Goal: Check status: Check status

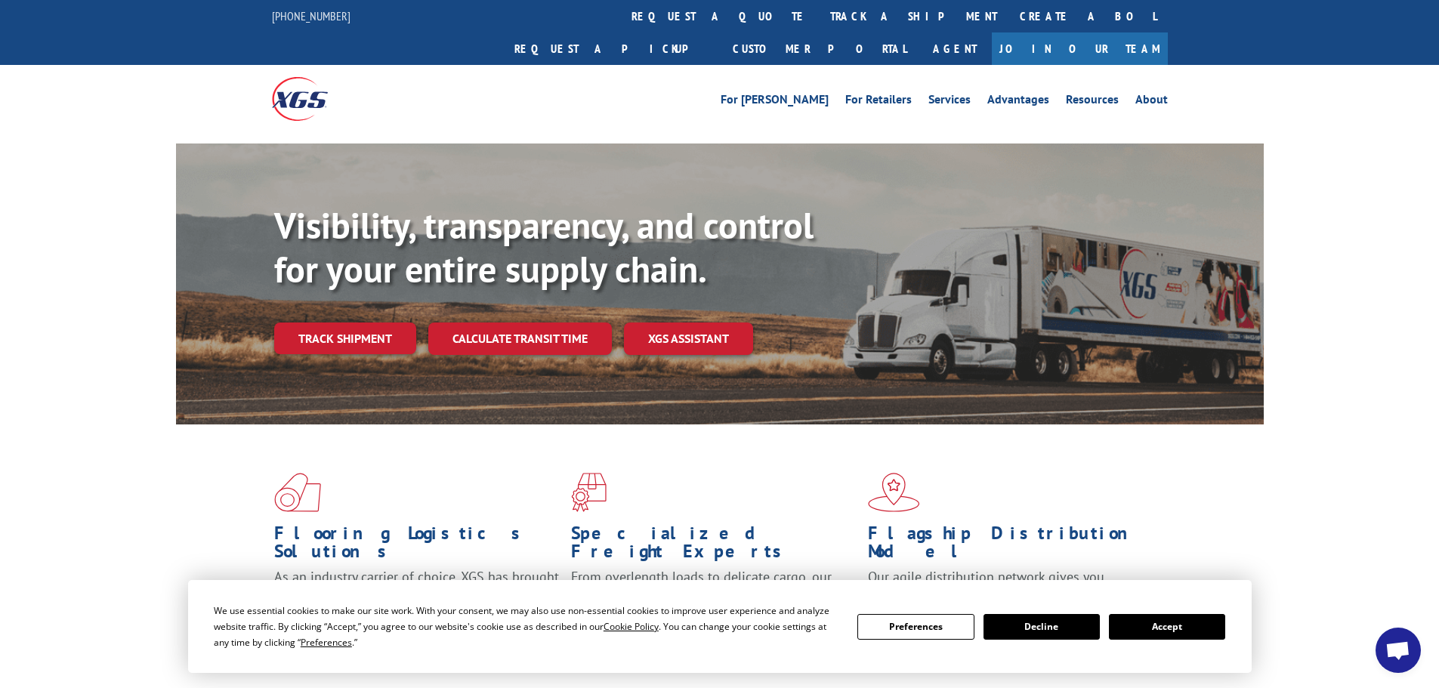
click at [1123, 631] on button "Accept" at bounding box center [1167, 627] width 116 height 26
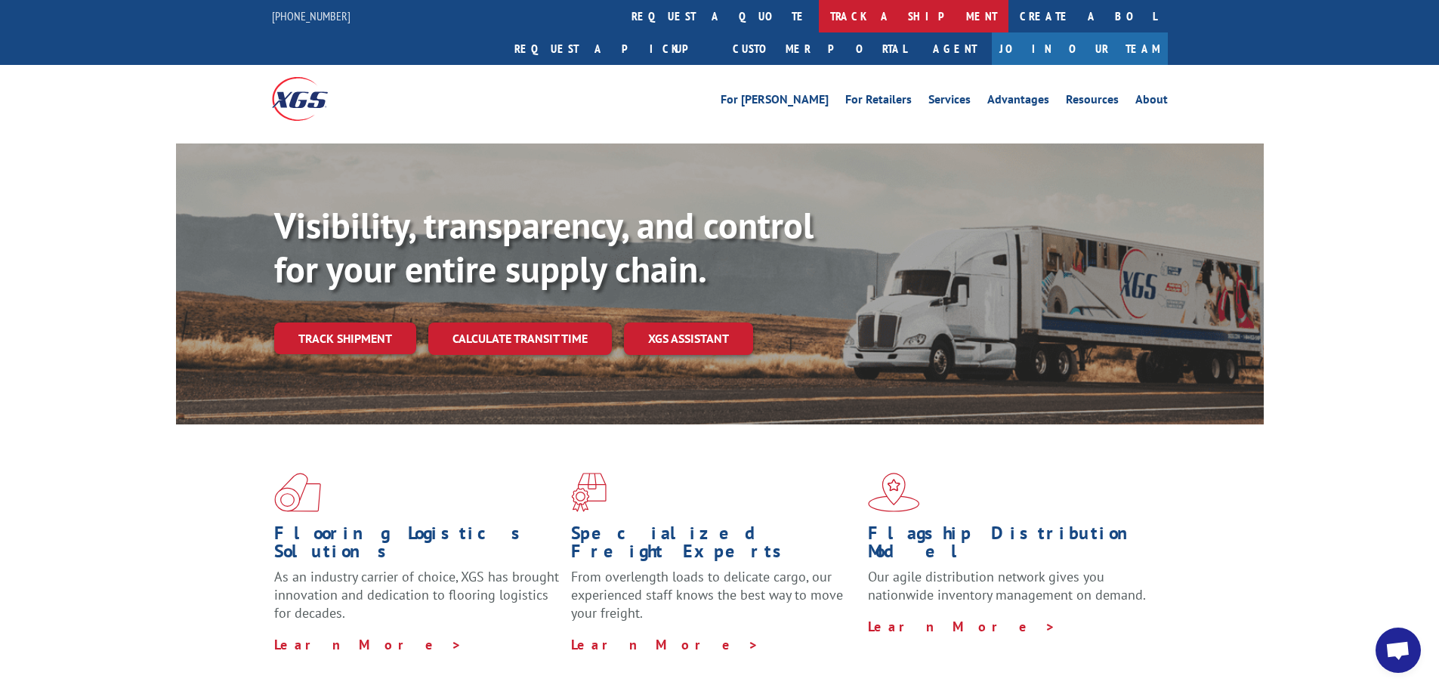
click at [819, 11] on link "track a shipment" at bounding box center [914, 16] width 190 height 32
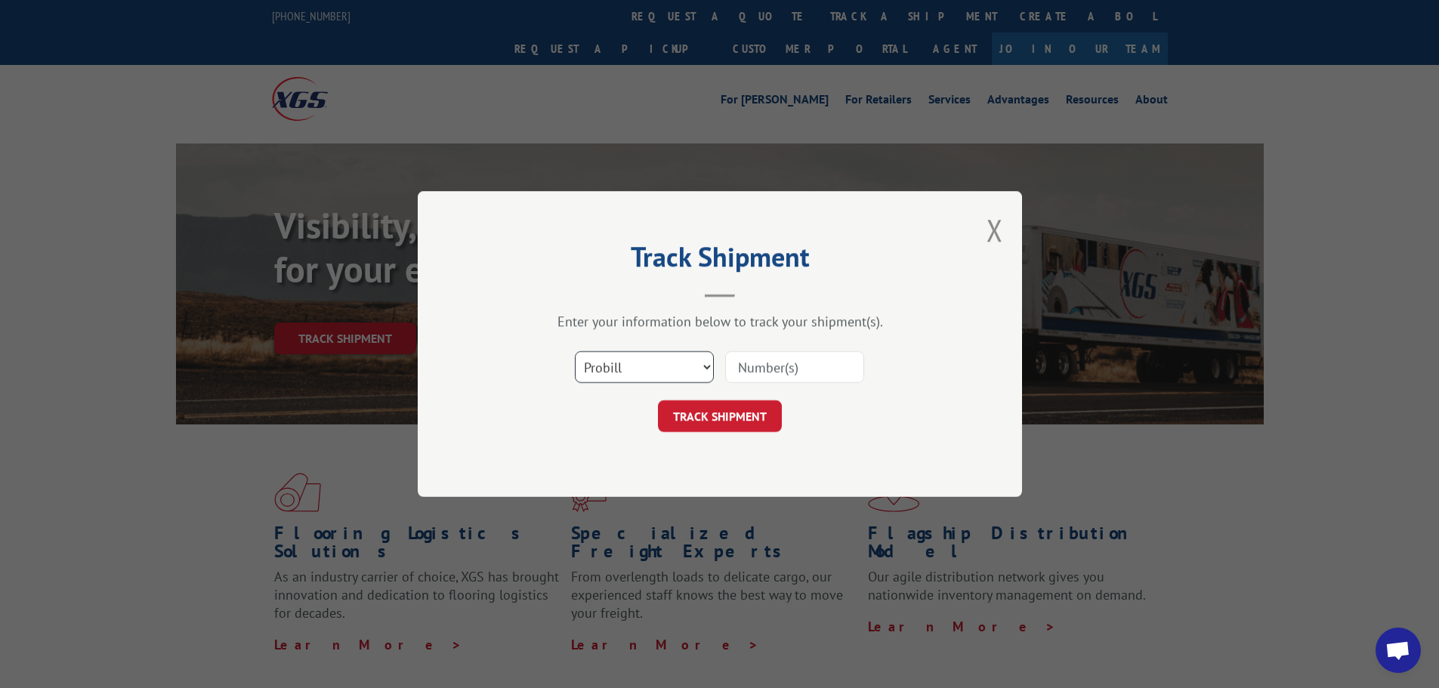
click at [662, 363] on select "Select category... Probill BOL PO" at bounding box center [644, 367] width 139 height 32
select select "po"
click at [575, 351] on select "Select category... Probill BOL PO" at bounding box center [644, 367] width 139 height 32
click at [740, 372] on input at bounding box center [794, 367] width 139 height 32
paste input "15531436"
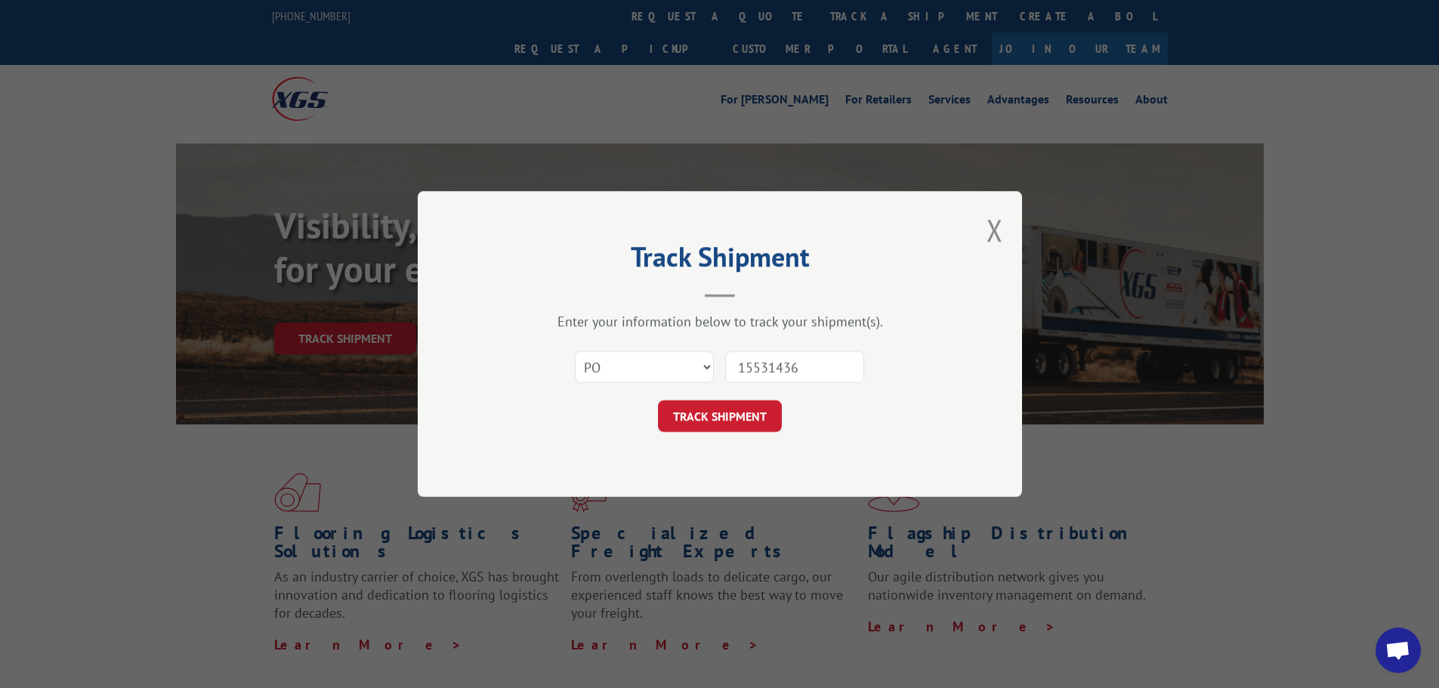
type input "15531436"
click at [708, 436] on div "Track Shipment Enter your information below to track your shipment(s). Select c…" at bounding box center [720, 344] width 604 height 306
click at [708, 425] on button "TRACK SHIPMENT" at bounding box center [720, 416] width 124 height 32
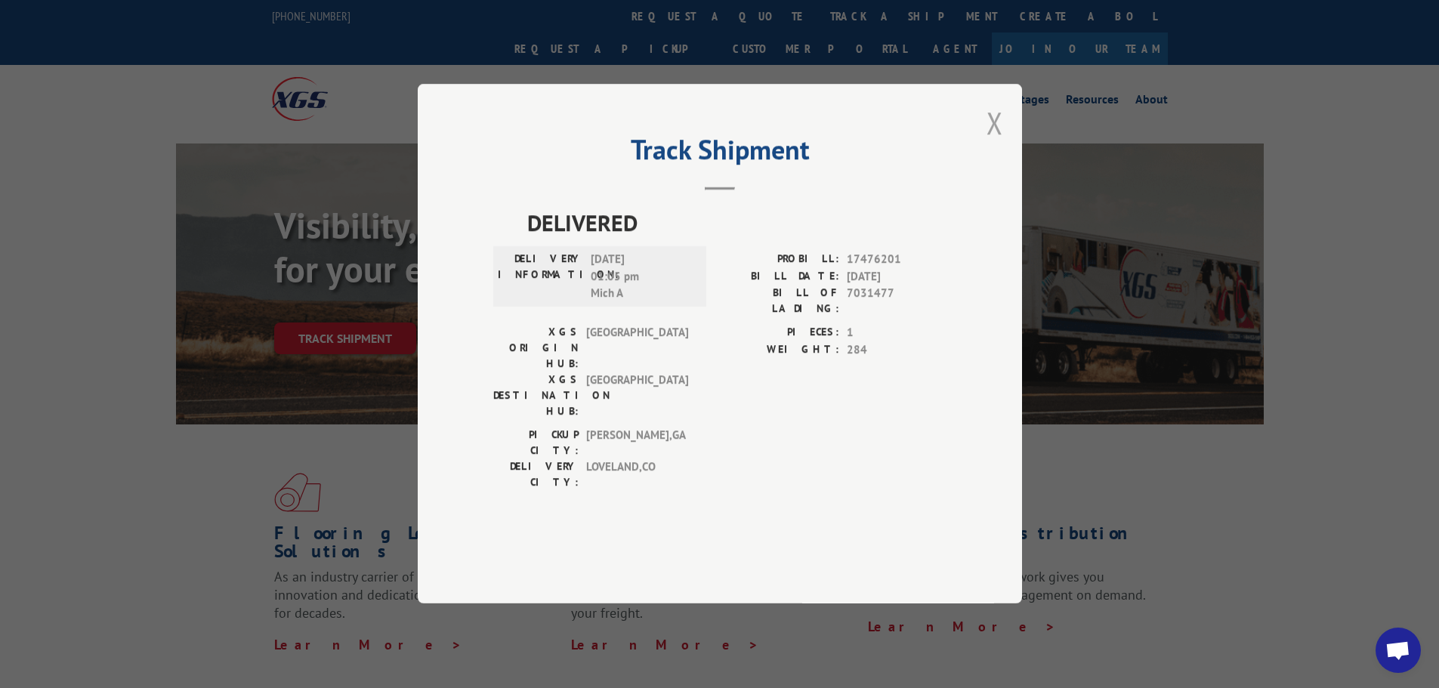
click at [994, 143] on button "Close modal" at bounding box center [995, 123] width 17 height 40
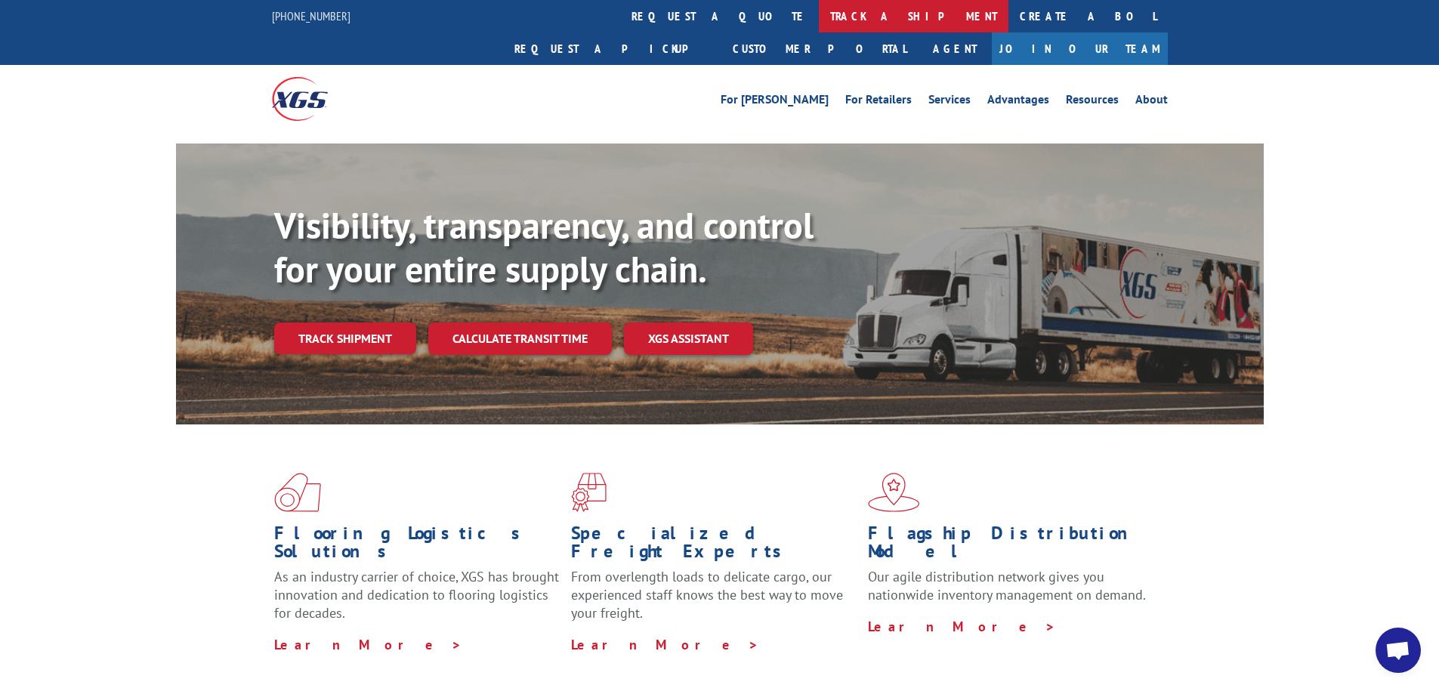
click at [819, 14] on link "track a shipment" at bounding box center [914, 16] width 190 height 32
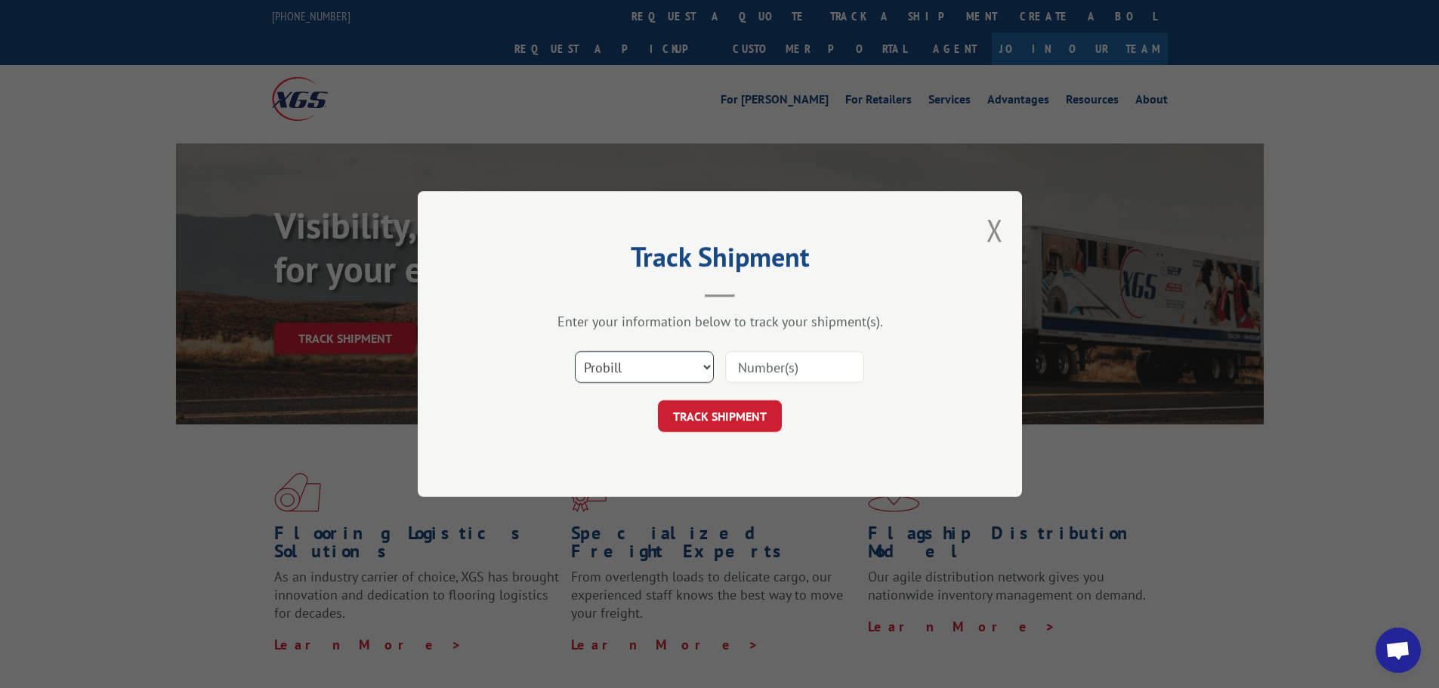
click at [657, 367] on select "Select category... Probill BOL PO" at bounding box center [644, 367] width 139 height 32
select select "po"
click at [575, 351] on select "Select category... Probill BOL PO" at bounding box center [644, 367] width 139 height 32
click at [772, 348] on div "Select category... Probill BOL PO" at bounding box center [719, 367] width 453 height 50
click at [767, 357] on input at bounding box center [794, 367] width 139 height 32
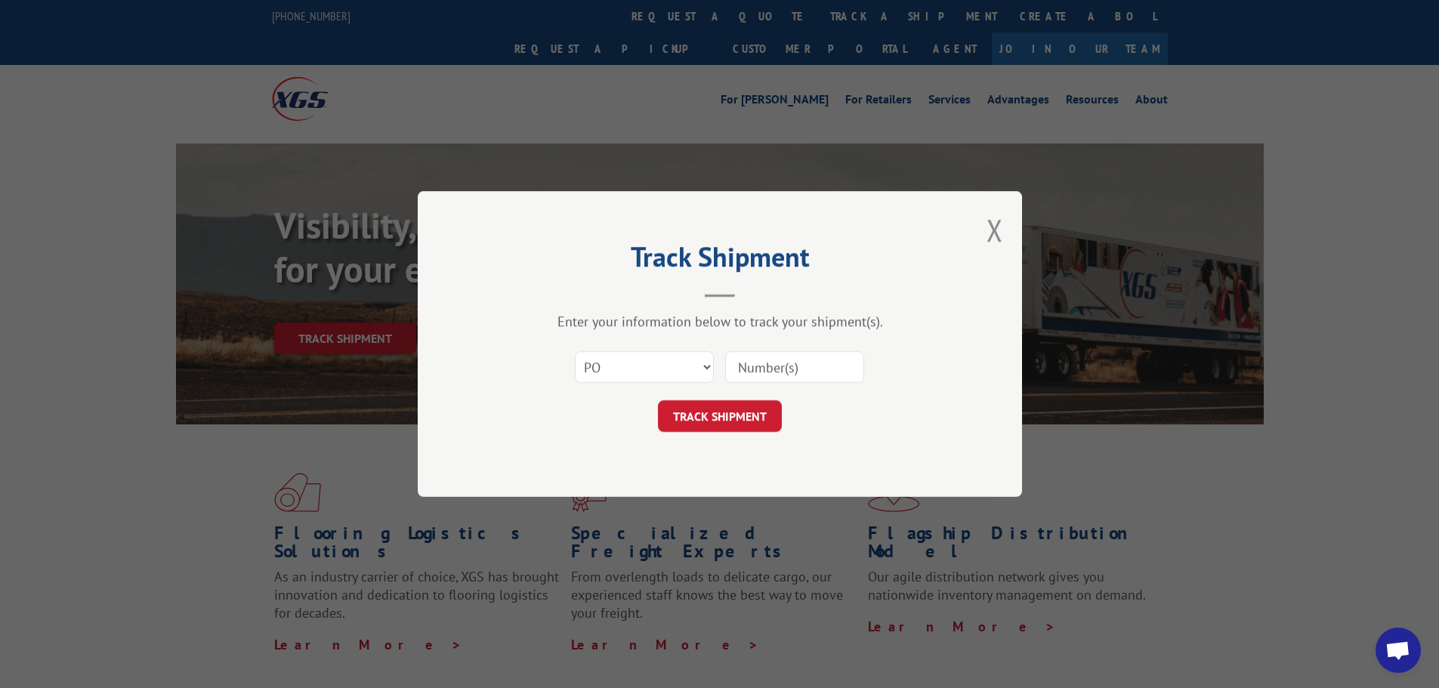
paste input "15531393"
type input "15531393"
click button "TRACK SHIPMENT" at bounding box center [720, 416] width 124 height 32
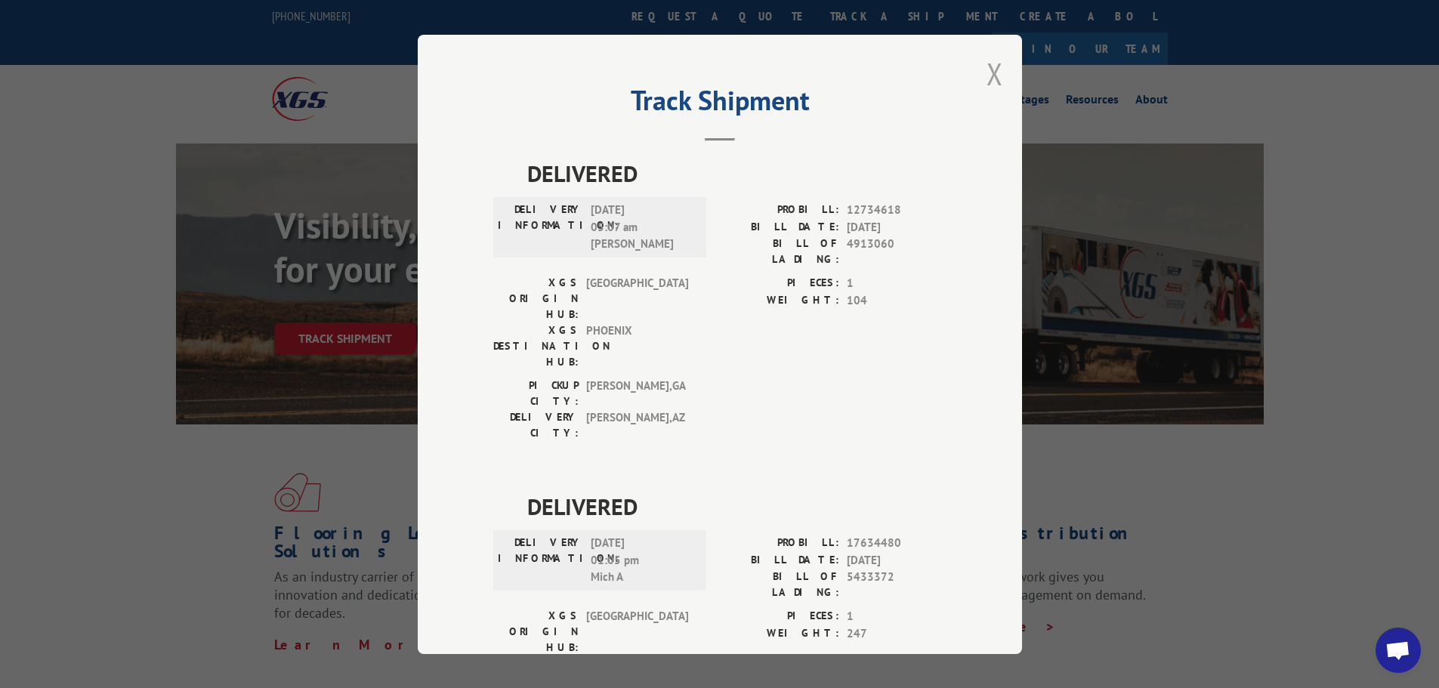
click at [987, 67] on button "Close modal" at bounding box center [995, 74] width 17 height 40
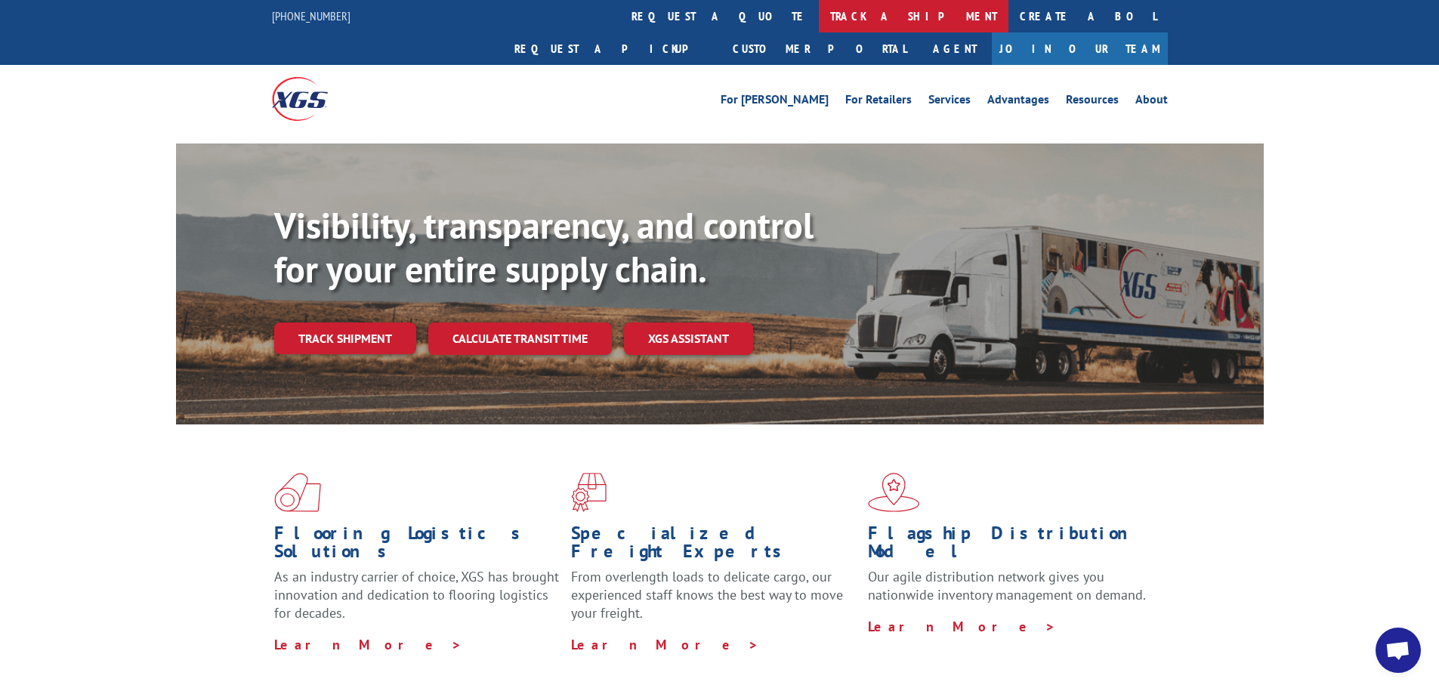
click at [819, 20] on link "track a shipment" at bounding box center [914, 16] width 190 height 32
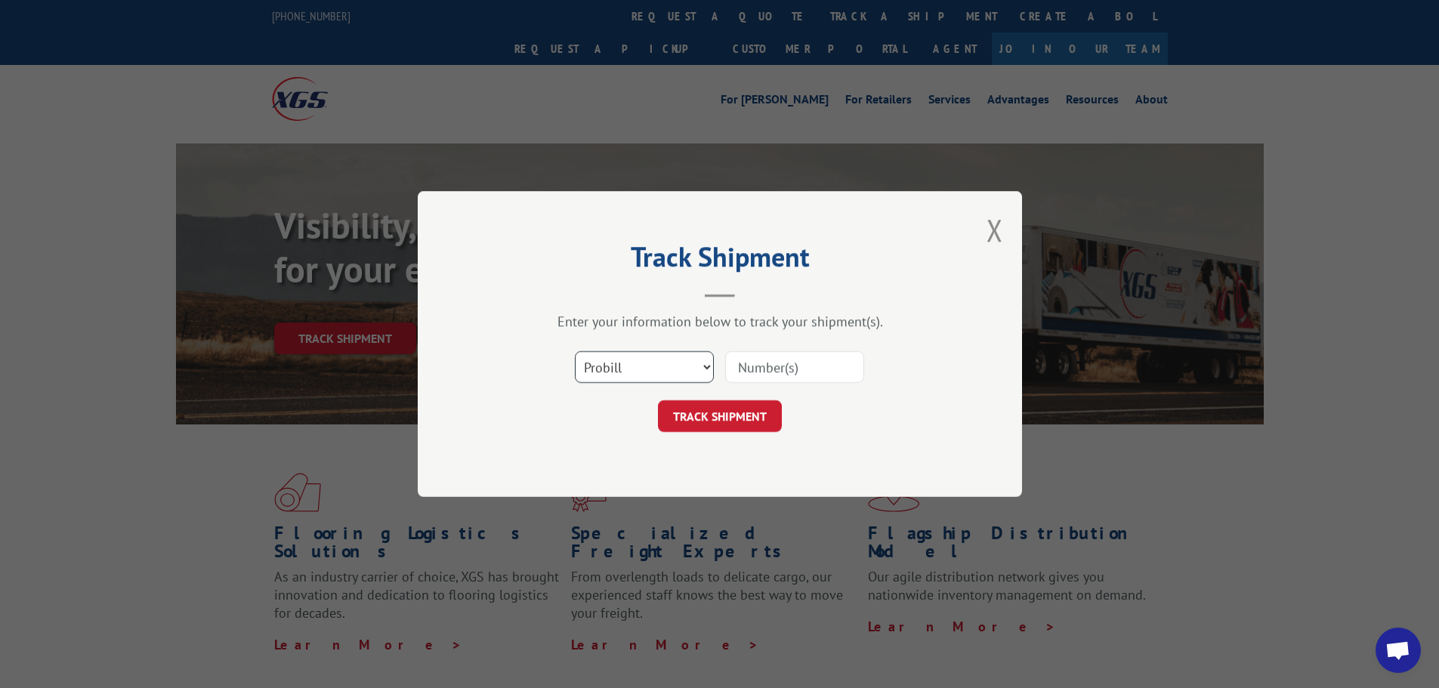
click at [600, 372] on select "Select category... Probill BOL PO" at bounding box center [644, 367] width 139 height 32
select select "po"
click at [575, 351] on select "Select category... Probill BOL PO" at bounding box center [644, 367] width 139 height 32
click at [803, 354] on input at bounding box center [794, 367] width 139 height 32
paste input "15531388"
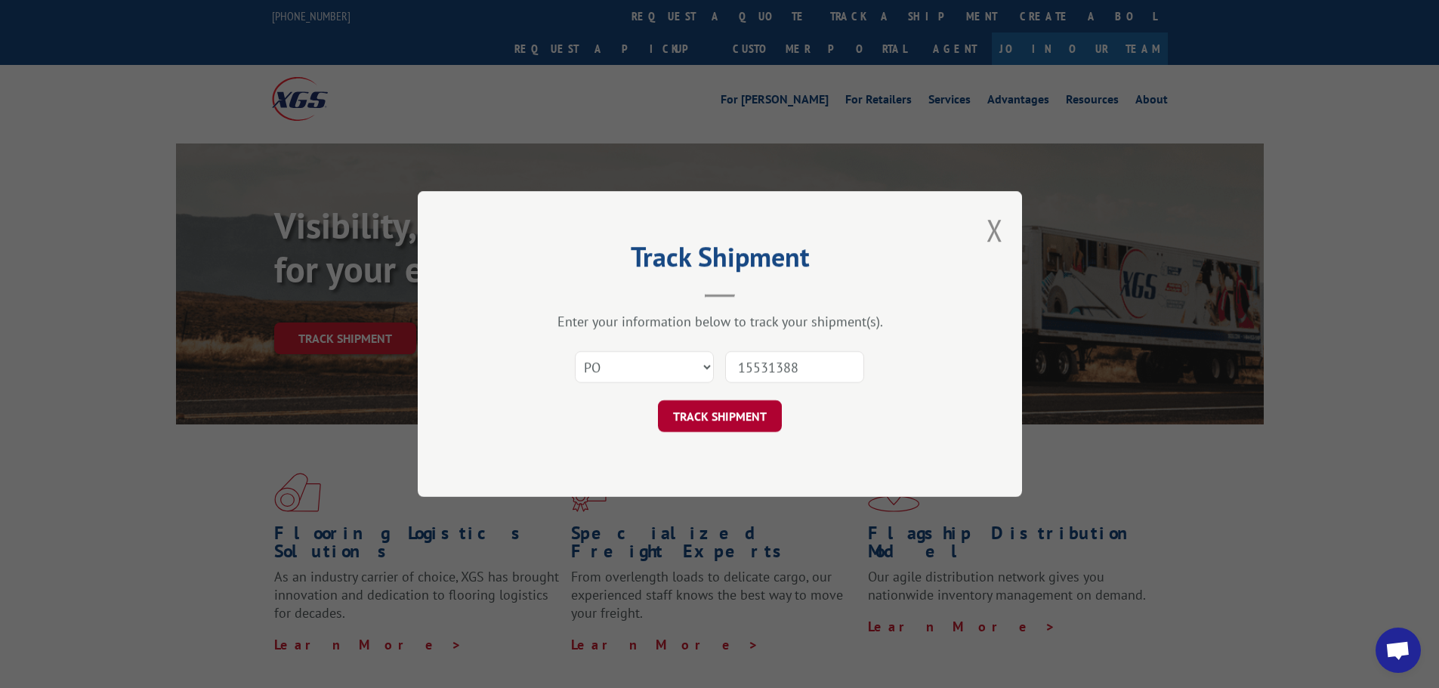
type input "15531388"
click at [736, 409] on button "TRACK SHIPMENT" at bounding box center [720, 416] width 124 height 32
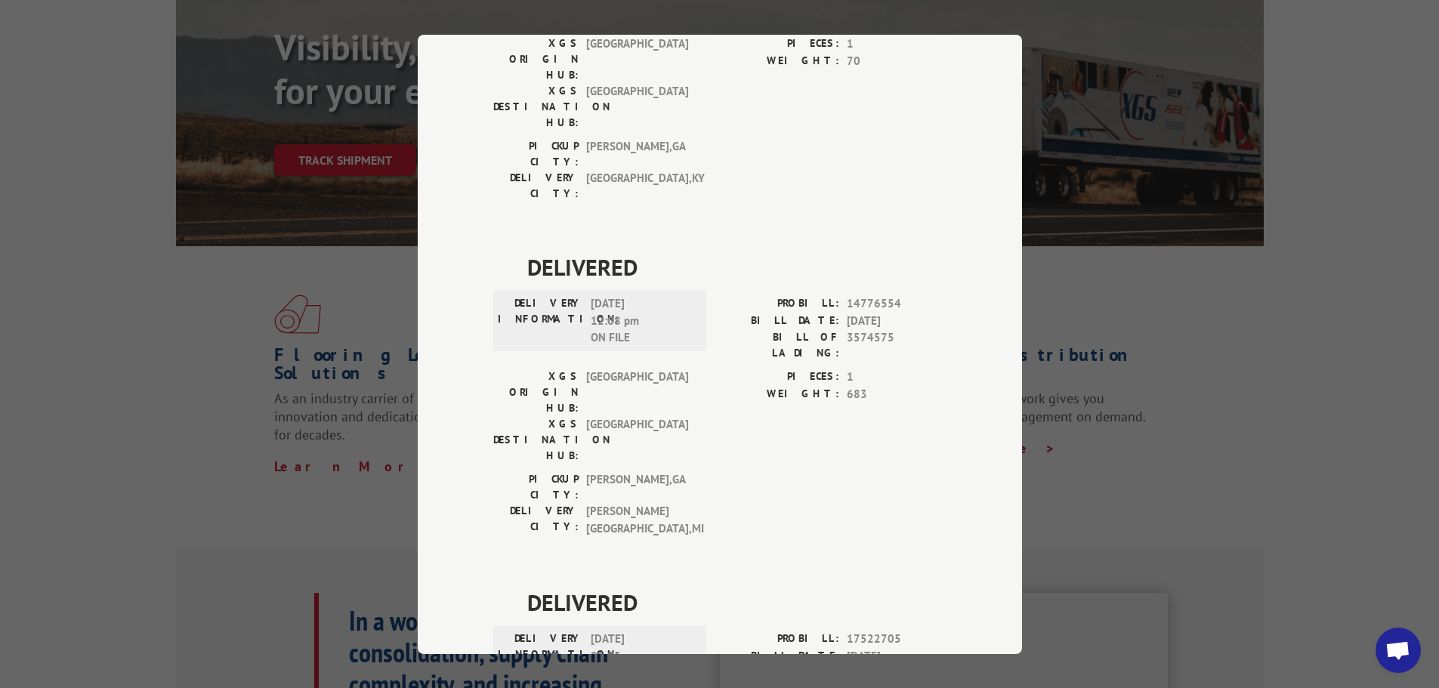
scroll to position [227, 0]
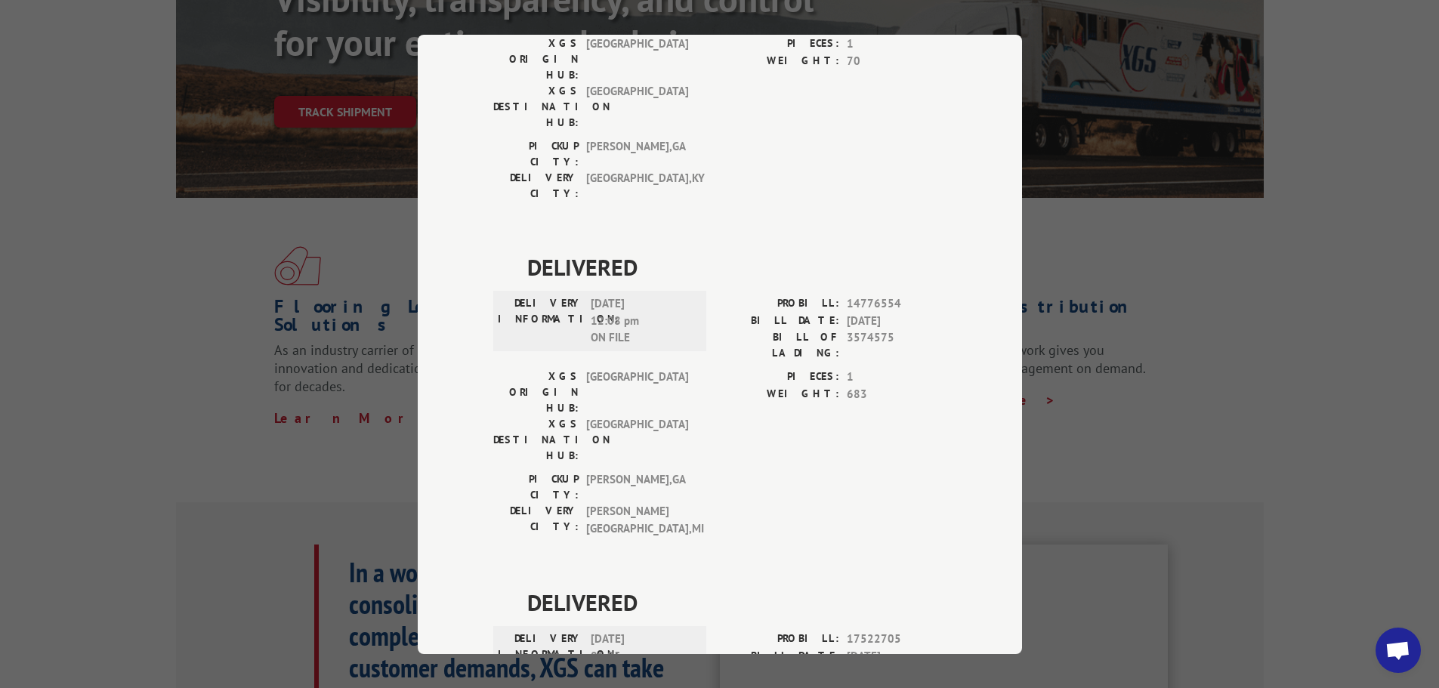
click at [201, 425] on div "Track Shipment DELIVERED DELIVERY INFORMATION: [DATE] 05:08 pm Mong PROBILL: 11…" at bounding box center [719, 344] width 1439 height 688
